Goal: Task Accomplishment & Management: Manage account settings

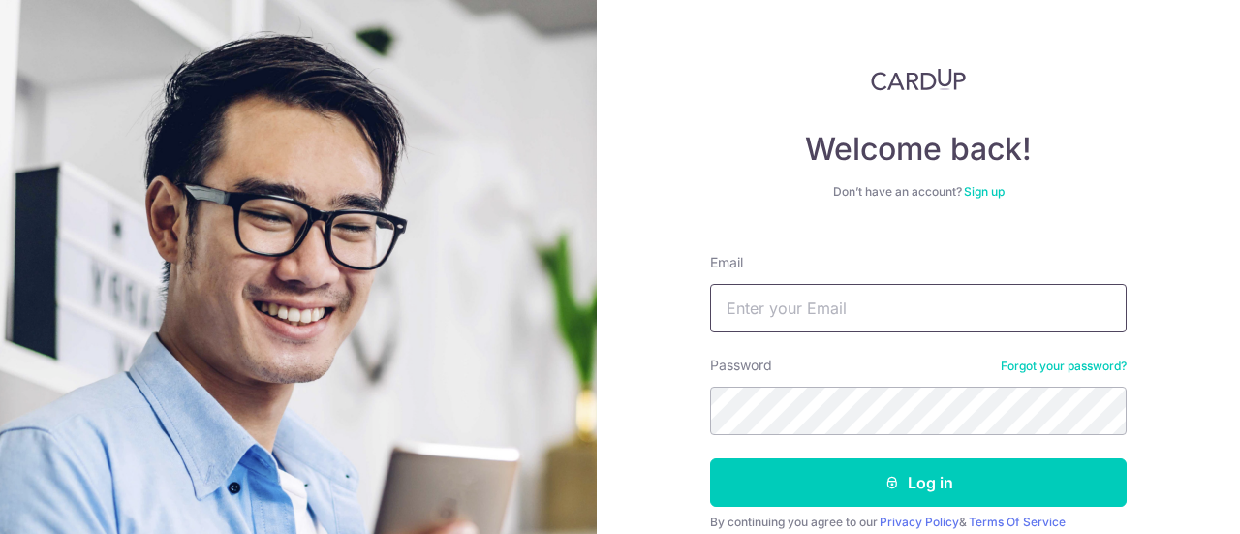
click at [945, 298] on input "Email" at bounding box center [918, 308] width 416 height 48
type input "[EMAIL_ADDRESS][DOMAIN_NAME]"
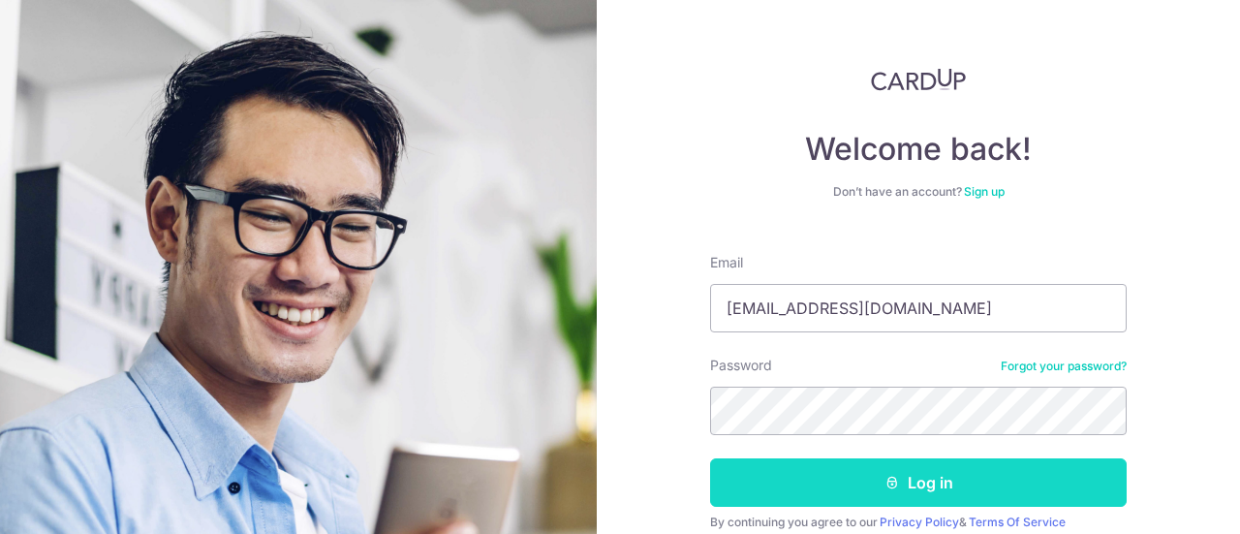
click at [967, 493] on button "Log in" at bounding box center [918, 482] width 416 height 48
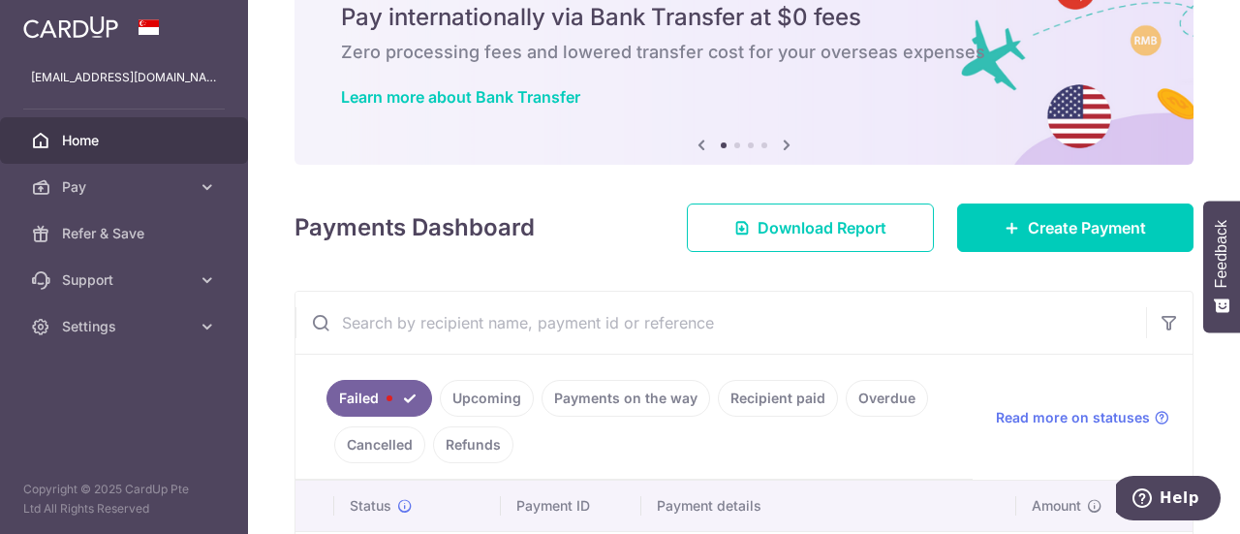
scroll to position [194, 0]
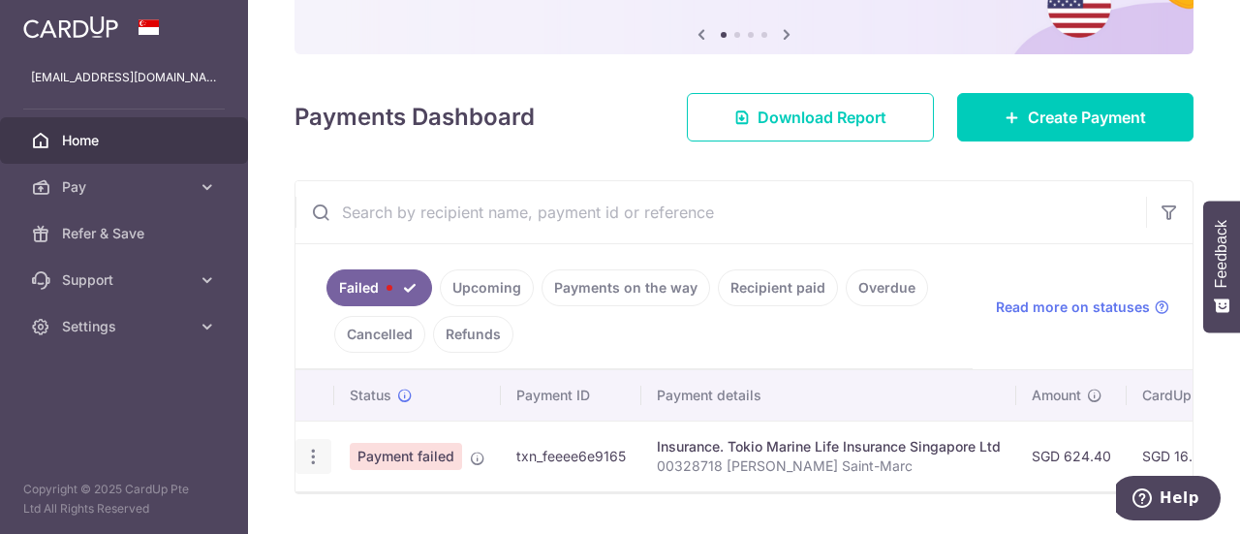
click at [314, 456] on icon "button" at bounding box center [313, 457] width 20 height 20
click at [334, 505] on link "Update payment" at bounding box center [396, 509] width 201 height 46
radio input "true"
type input "624.40"
type input "00328718 [PERSON_NAME] Saint-Marc"
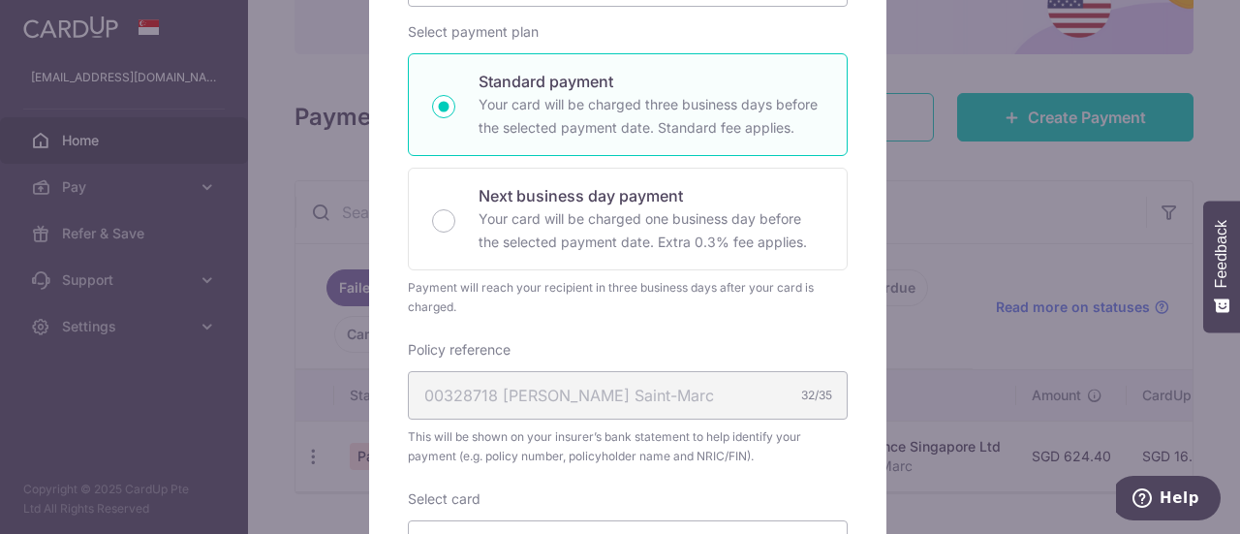
scroll to position [775, 0]
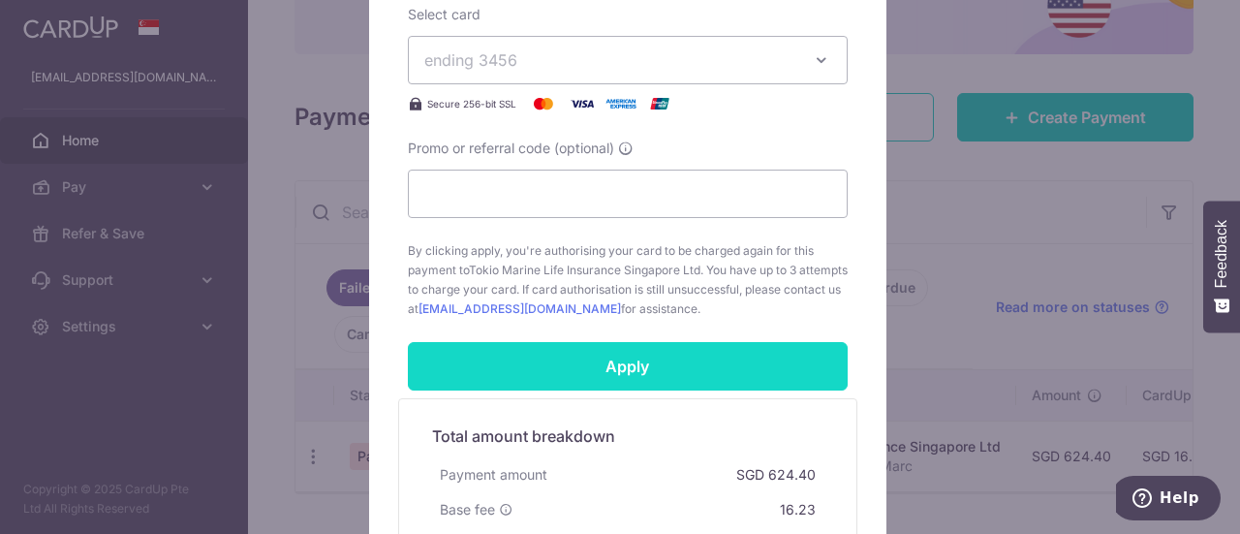
click at [595, 360] on input "Apply" at bounding box center [628, 366] width 440 height 48
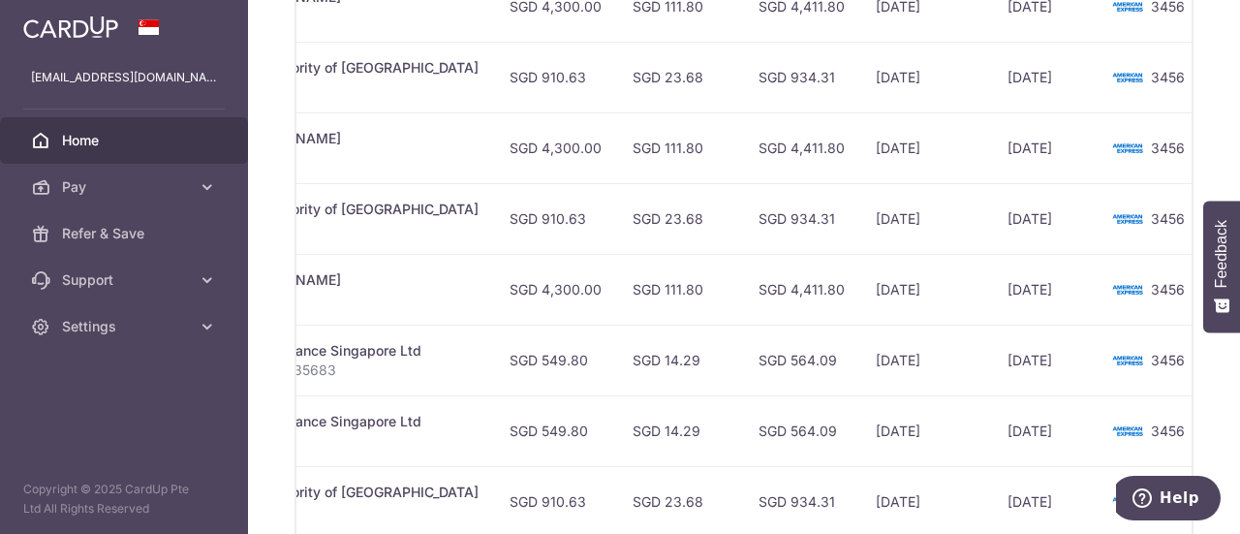
scroll to position [622, 0]
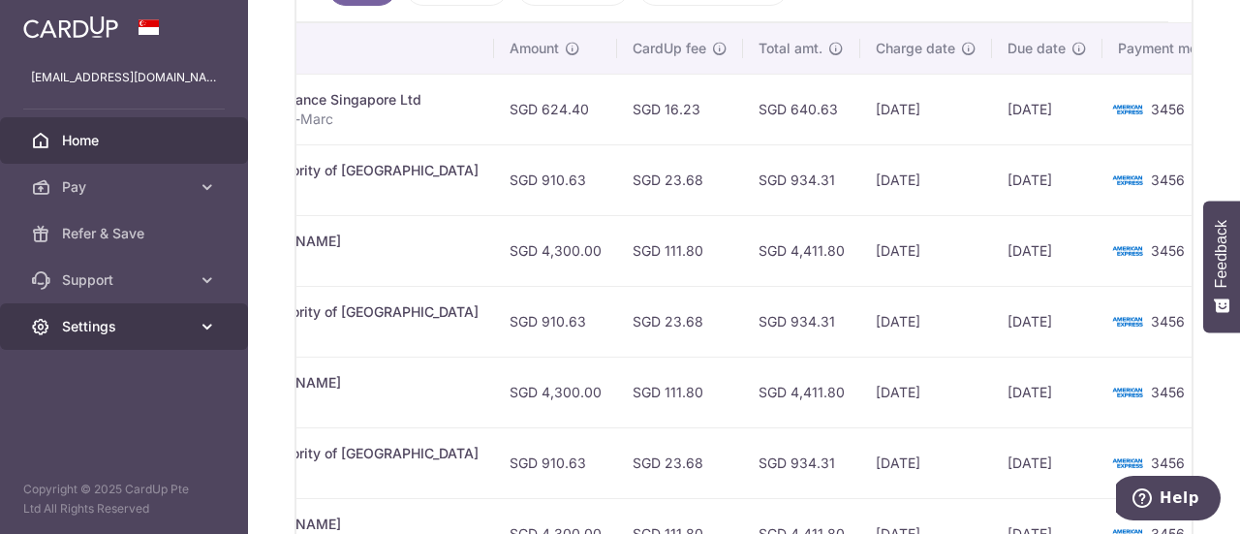
click at [115, 327] on span "Settings" at bounding box center [126, 326] width 128 height 19
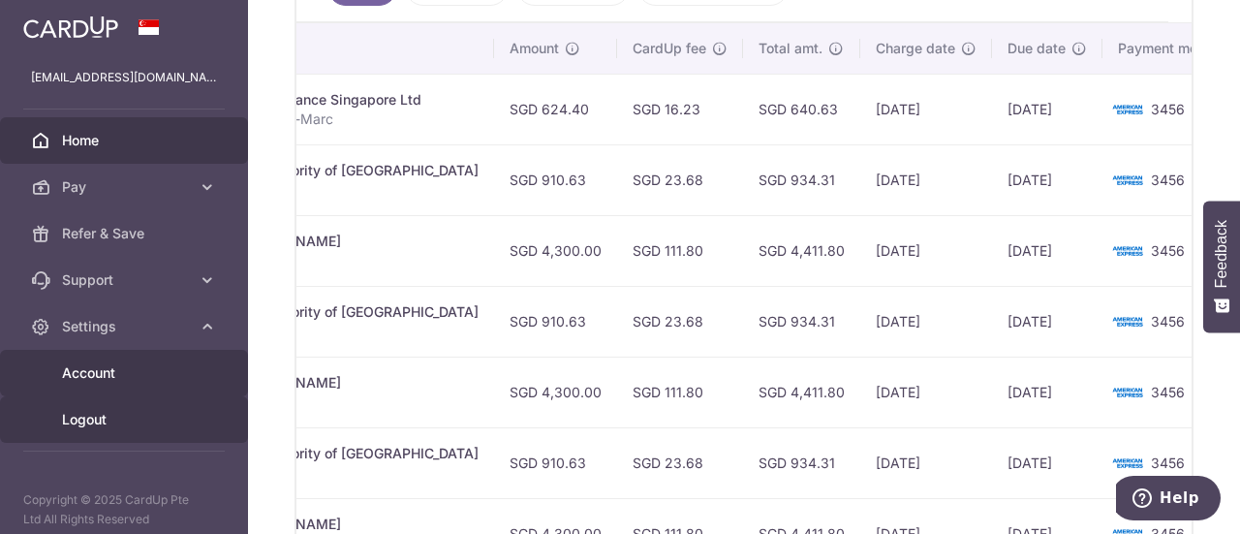
drag, startPoint x: 114, startPoint y: 419, endPoint x: 126, endPoint y: 381, distance: 40.4
click at [114, 419] on span "Logout" at bounding box center [126, 419] width 128 height 19
